Goal: Information Seeking & Learning: Check status

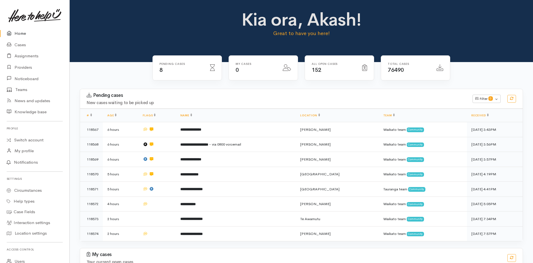
scroll to position [43, 0]
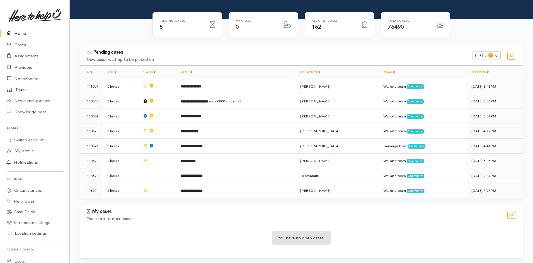
click at [21, 29] on link "Home" at bounding box center [34, 33] width 69 height 11
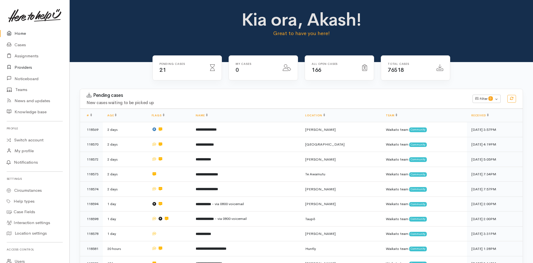
click at [27, 71] on link "Providers" at bounding box center [34, 67] width 69 height 11
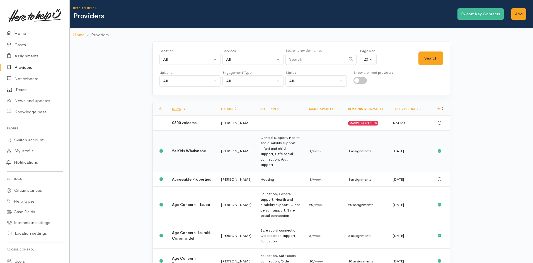
click at [293, 154] on td "General support, Health and disability support, Infant and child support, Safe …" at bounding box center [280, 151] width 49 height 42
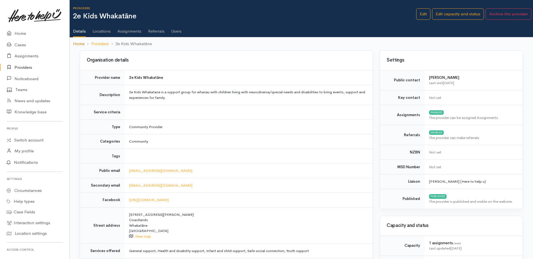
click at [79, 44] on link "Home" at bounding box center [78, 44] width 11 height 6
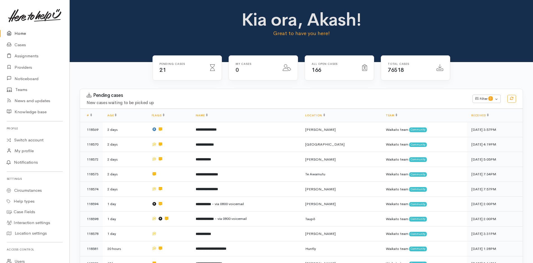
click at [22, 36] on link "Home" at bounding box center [34, 33] width 69 height 11
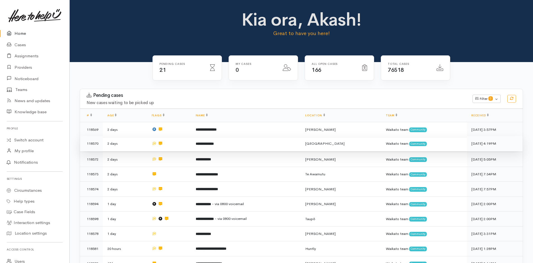
click at [241, 148] on td "**********" at bounding box center [246, 143] width 110 height 15
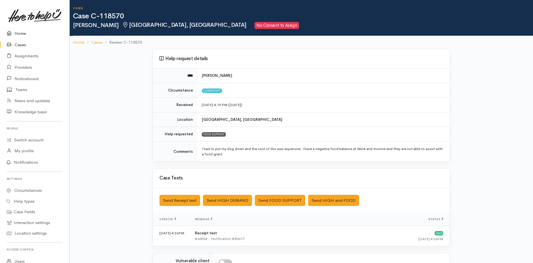
click at [19, 33] on link "Home" at bounding box center [34, 33] width 69 height 11
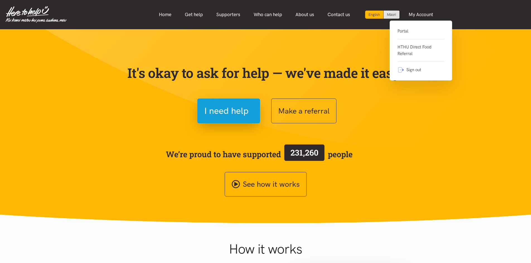
click at [405, 29] on link "Portal" at bounding box center [420, 33] width 47 height 11
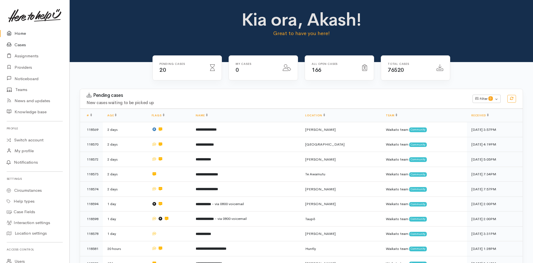
click at [23, 44] on link "Cases" at bounding box center [34, 44] width 69 height 11
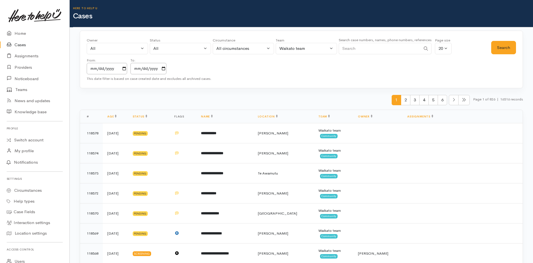
click at [19, 46] on link "Cases" at bounding box center [34, 44] width 69 height 11
click at [498, 17] on h1 "Cases" at bounding box center [303, 16] width 460 height 8
click at [24, 69] on link "Providers" at bounding box center [34, 67] width 69 height 11
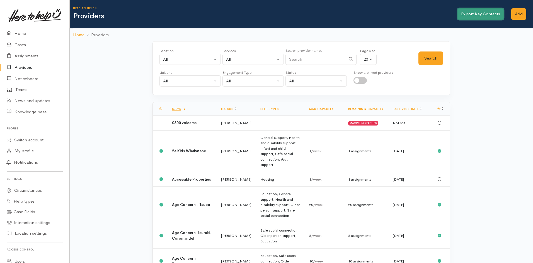
click at [490, 14] on link "Export Key Contacts" at bounding box center [480, 13] width 46 height 11
click at [18, 45] on link "Cases" at bounding box center [34, 44] width 69 height 11
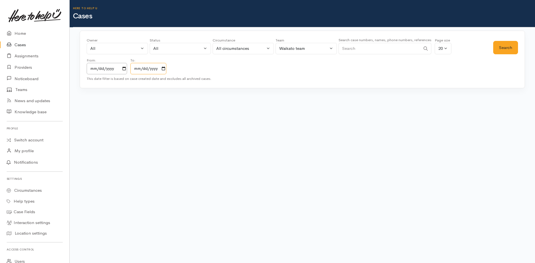
click at [162, 70] on input "2025-10-05" at bounding box center [148, 68] width 36 height 11
click at [166, 70] on input "2025-10-05" at bounding box center [148, 68] width 36 height 11
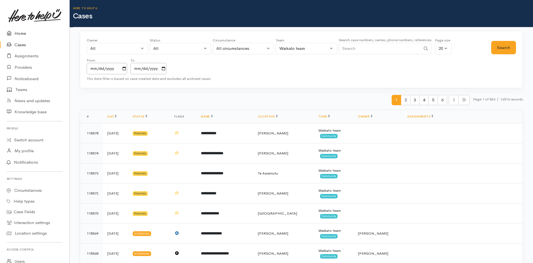
click at [23, 35] on link "Home" at bounding box center [34, 33] width 69 height 11
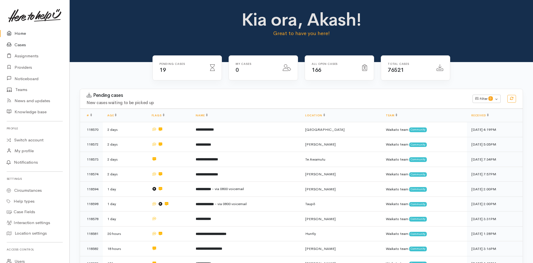
click at [23, 45] on link "Cases" at bounding box center [34, 44] width 69 height 11
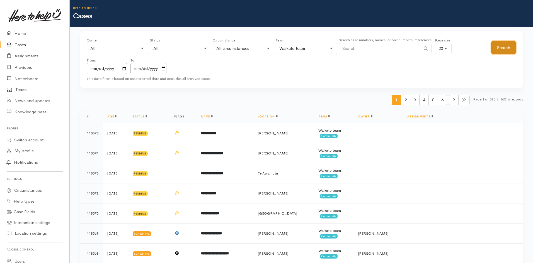
click at [512, 49] on button "Search" at bounding box center [503, 48] width 25 height 14
click at [404, 53] on input "Search" at bounding box center [380, 48] width 82 height 11
click at [316, 50] on div "Waikato team" at bounding box center [303, 48] width 49 height 6
click at [295, 93] on span "Tauranga team" at bounding box center [297, 92] width 28 height 6
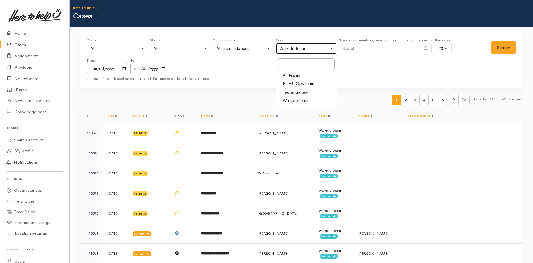
select select "3"
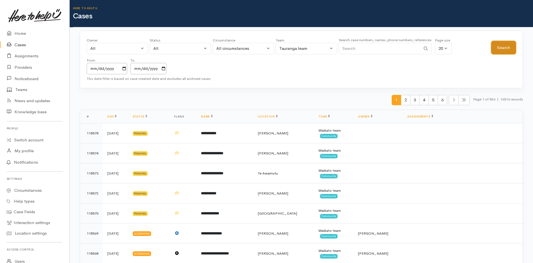
click at [502, 49] on button "Search" at bounding box center [503, 48] width 25 height 14
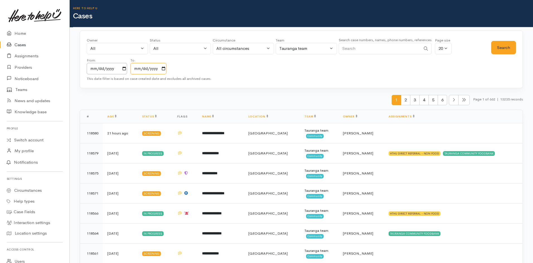
click at [166, 65] on input "[DATE]" at bounding box center [148, 68] width 36 height 11
click at [166, 69] on input "[DATE]" at bounding box center [148, 68] width 36 height 11
click at [127, 70] on input "[DATE]" at bounding box center [107, 68] width 40 height 11
click at [165, 70] on input "[DATE]" at bounding box center [148, 68] width 36 height 11
click at [122, 70] on input "[DATE]" at bounding box center [107, 68] width 40 height 11
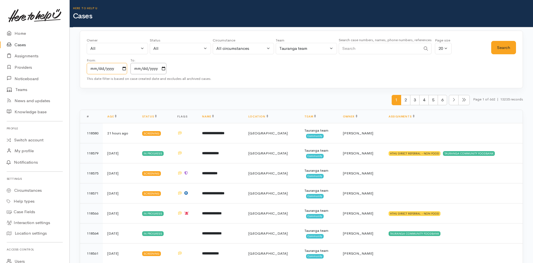
click at [125, 69] on input "[DATE]" at bounding box center [107, 68] width 40 height 11
click at [15, 32] on link "Home" at bounding box center [34, 33] width 69 height 11
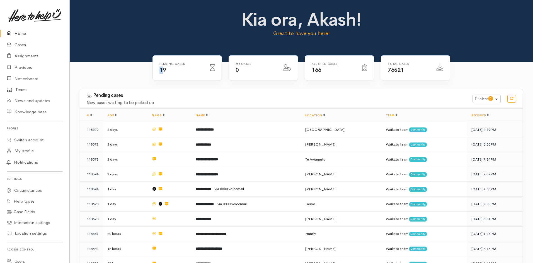
drag, startPoint x: 163, startPoint y: 69, endPoint x: 144, endPoint y: 71, distance: 18.4
click at [144, 71] on div "Pending cases 19 My cases 0 166" at bounding box center [301, 72] width 318 height 34
drag, startPoint x: 167, startPoint y: 73, endPoint x: 148, endPoint y: 71, distance: 19.3
click at [148, 71] on div "Pending cases 19 My cases 0 166" at bounding box center [301, 72] width 318 height 34
click at [207, 38] on div "Kia ora, Akash! Great to have you here!" at bounding box center [301, 26] width 225 height 32
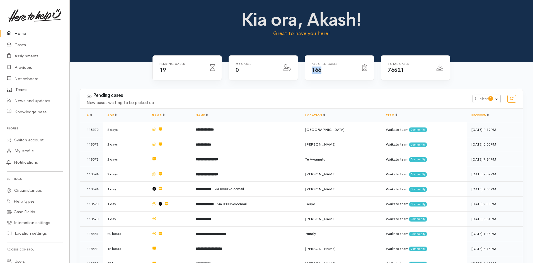
drag, startPoint x: 311, startPoint y: 71, endPoint x: 337, endPoint y: 69, distance: 26.5
click at [337, 69] on div "All Open cases 166" at bounding box center [333, 67] width 50 height 11
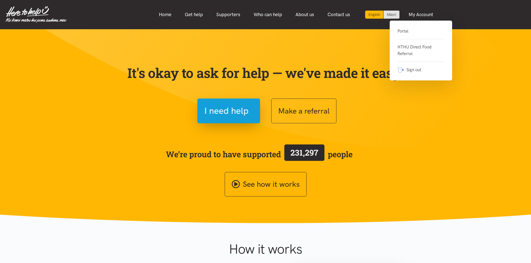
click at [413, 28] on link "Portal" at bounding box center [420, 33] width 47 height 11
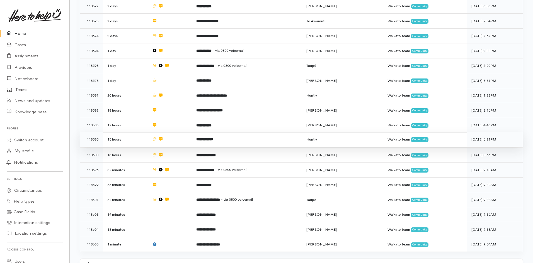
scroll to position [50, 0]
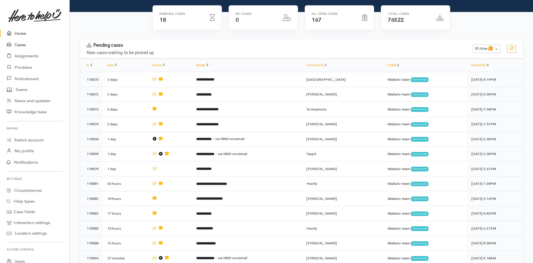
click at [20, 45] on link "Cases" at bounding box center [34, 44] width 69 height 11
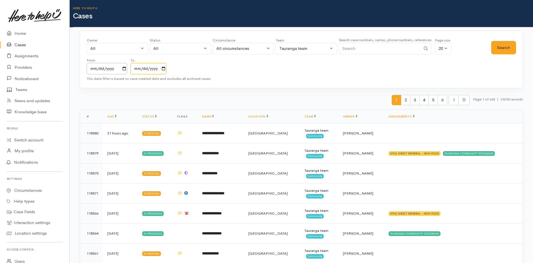
click at [166, 69] on input "[DATE]" at bounding box center [148, 68] width 36 height 11
click at [269, 69] on div "Owner All My cases 2Alice1 [PERSON_NAME] ('Here to help u') [PERSON_NAME] ('Her…" at bounding box center [289, 56] width 404 height 37
